Goal: Transaction & Acquisition: Purchase product/service

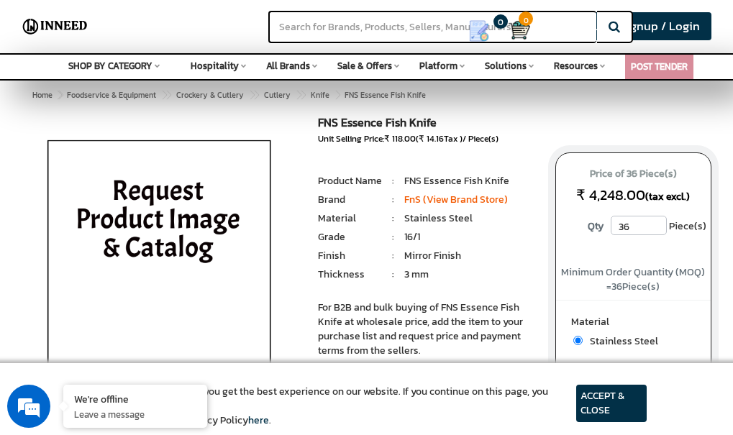
click at [214, 293] on img at bounding box center [159, 264] width 275 height 294
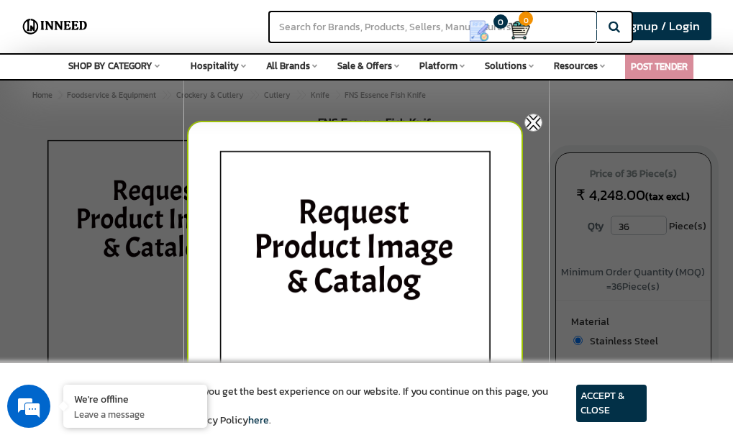
click at [539, 118] on img at bounding box center [533, 123] width 18 height 18
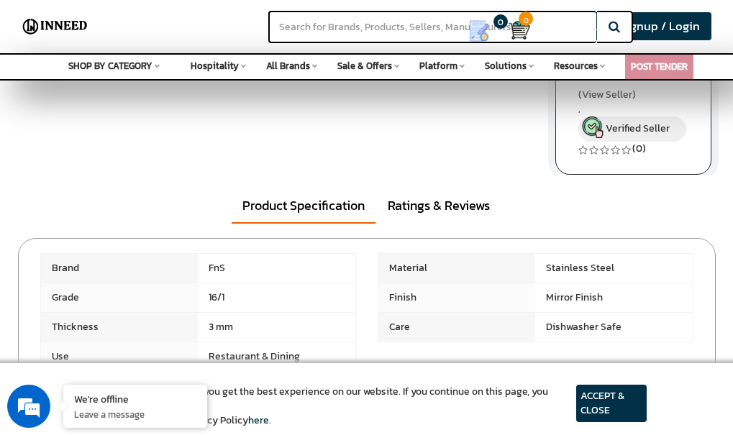
scroll to position [412, 0]
